Goal: Check status: Check status

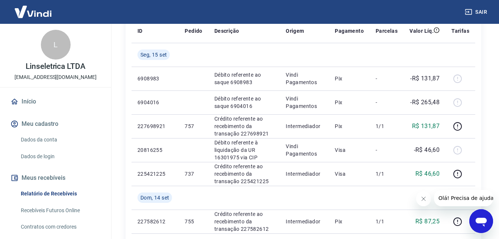
scroll to position [112, 0]
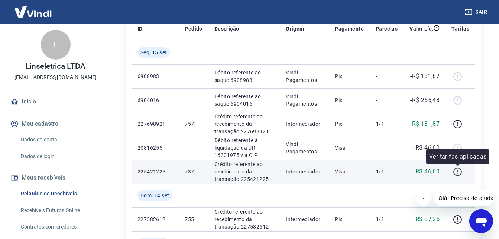
click at [459, 171] on icon "button" at bounding box center [457, 171] width 9 height 9
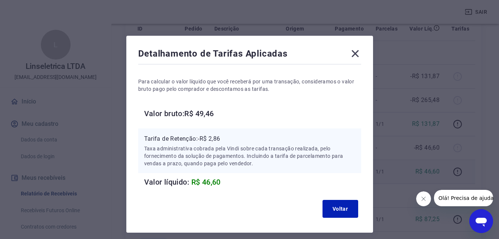
click at [356, 52] on icon at bounding box center [356, 54] width 12 height 12
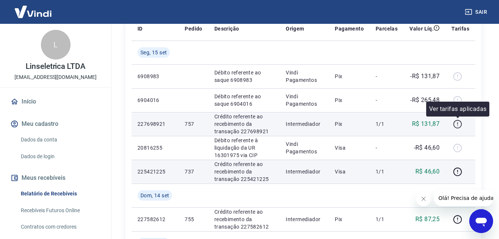
click at [458, 123] on icon "button" at bounding box center [457, 123] width 9 height 9
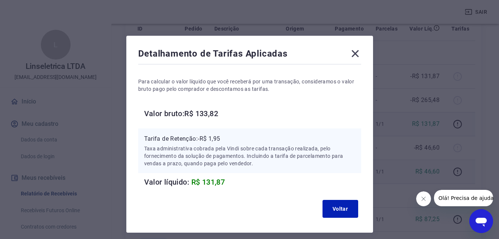
click at [358, 52] on icon at bounding box center [356, 54] width 12 height 12
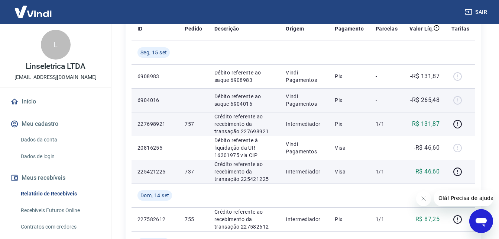
click at [457, 100] on div at bounding box center [461, 100] width 18 height 12
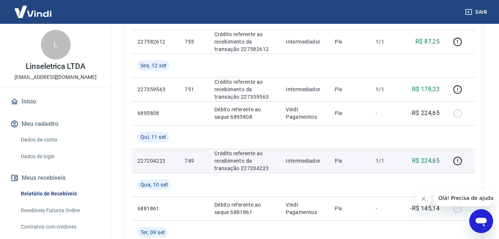
scroll to position [298, 0]
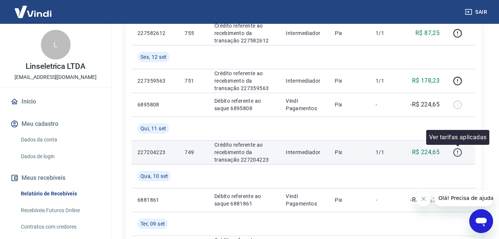
click at [456, 152] on icon "button" at bounding box center [457, 152] width 9 height 9
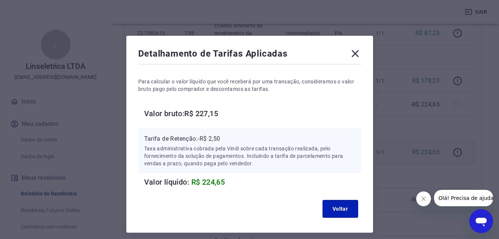
click at [353, 54] on icon at bounding box center [356, 54] width 12 height 12
